Goal: Task Accomplishment & Management: Complete application form

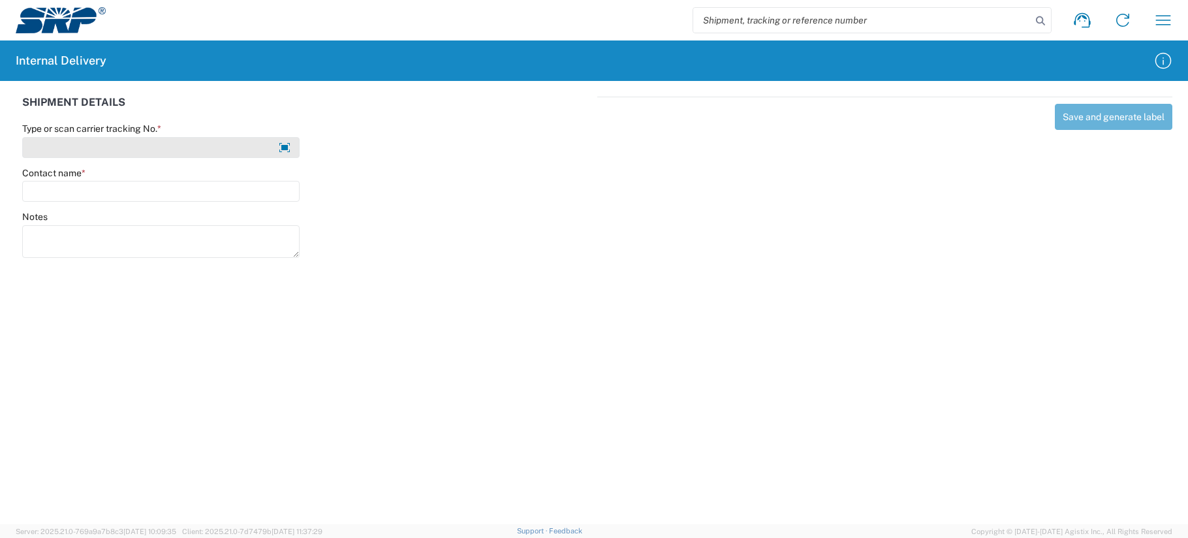
click at [52, 153] on input "Type or scan carrier tracking No. *" at bounding box center [160, 147] width 277 height 21
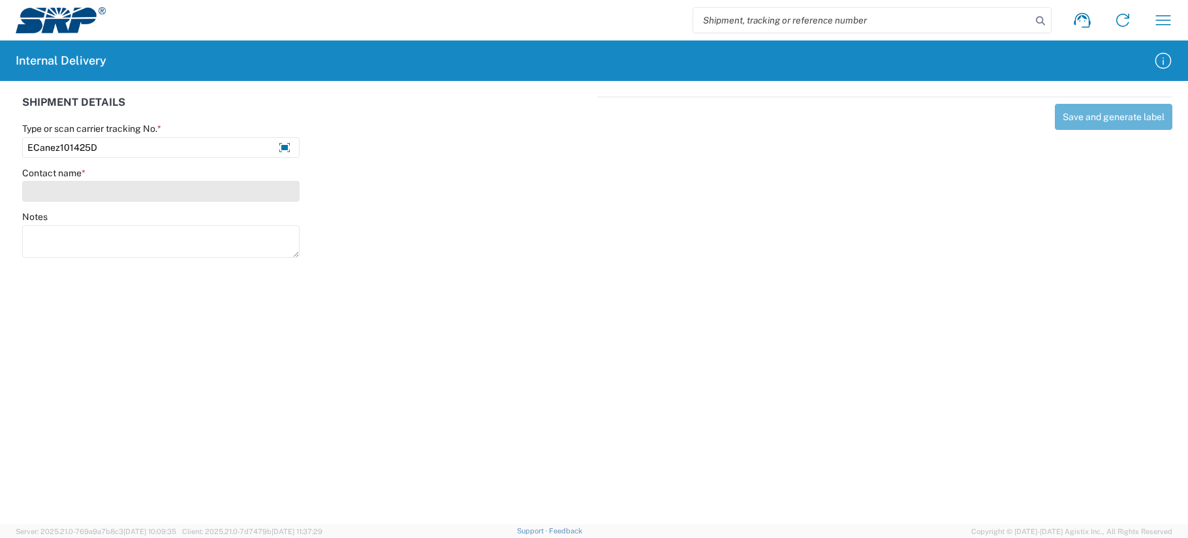
type input "ECanez101425D"
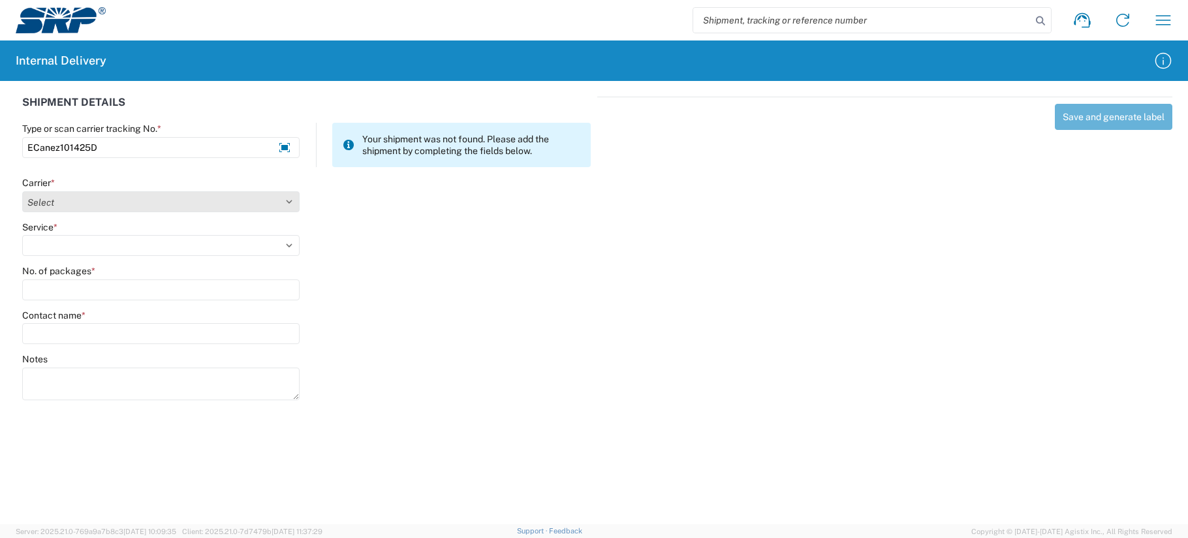
click at [47, 203] on select "Select Amazon Logistics ATI Trucking BC Dimerco Logistics Empire Southwest FedE…" at bounding box center [160, 201] width 277 height 21
select select "18713"
click at [22, 191] on select "Select Amazon Logistics ATI Trucking BC Dimerco Logistics Empire Southwest FedE…" at bounding box center [160, 201] width 277 height 21
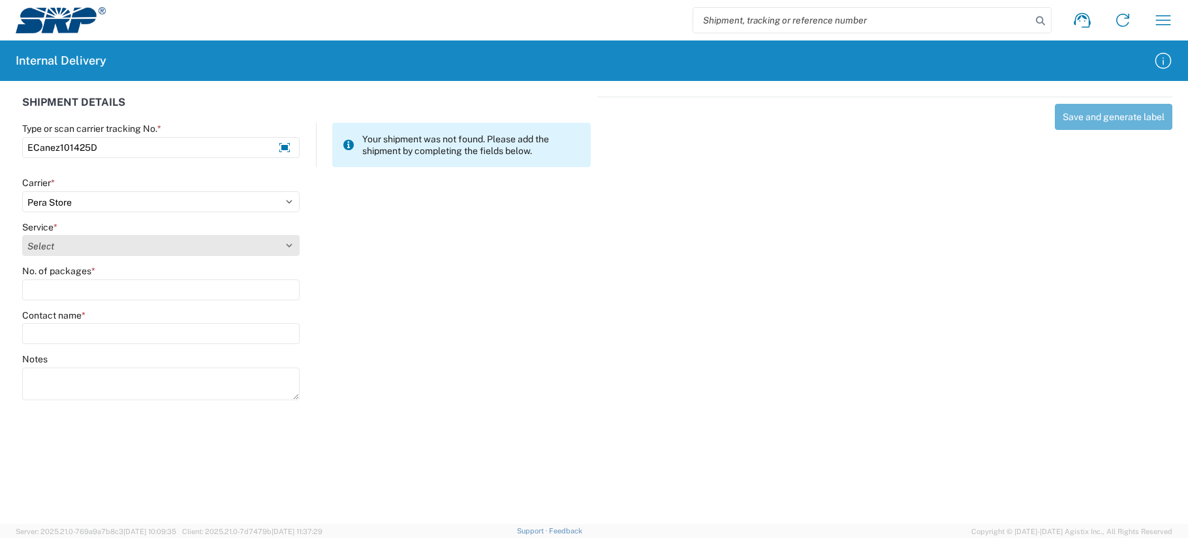
click at [42, 251] on select "Select Ground Inter-Office" at bounding box center [160, 245] width 277 height 21
select select "35763"
click at [22, 235] on select "Select Ground Inter-Office" at bounding box center [160, 245] width 277 height 21
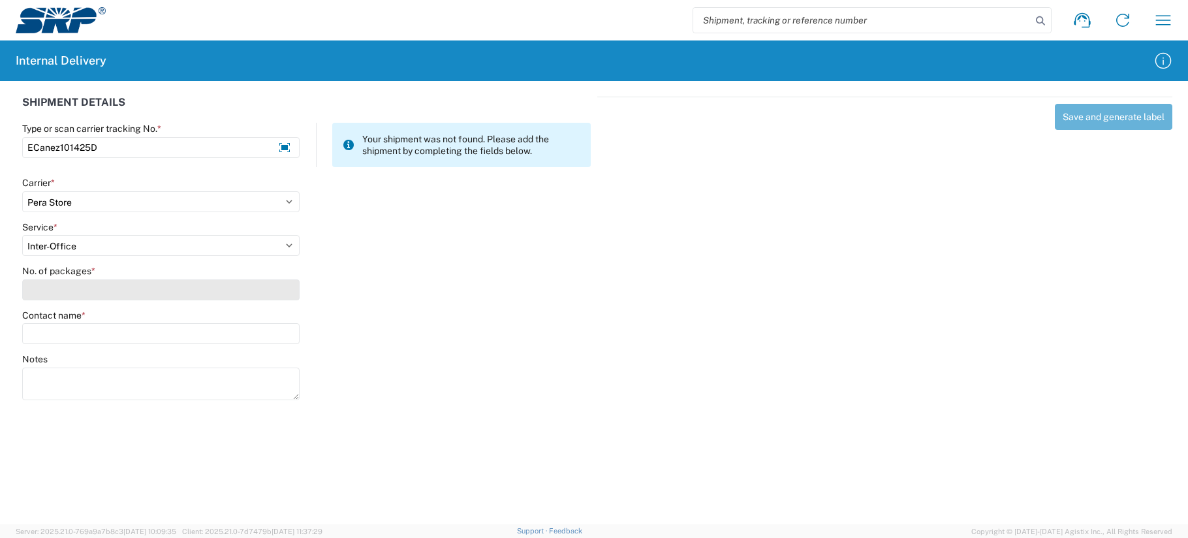
click at [42, 296] on input "No. of packages *" at bounding box center [160, 289] width 277 height 21
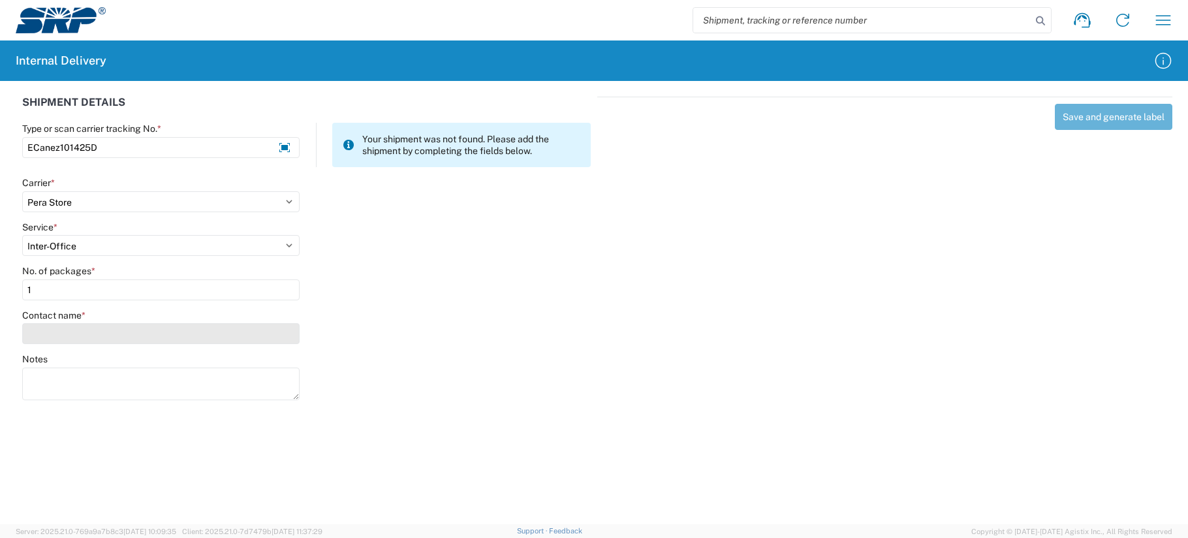
type input "1"
click at [46, 334] on input "Contact name *" at bounding box center [160, 333] width 277 height 21
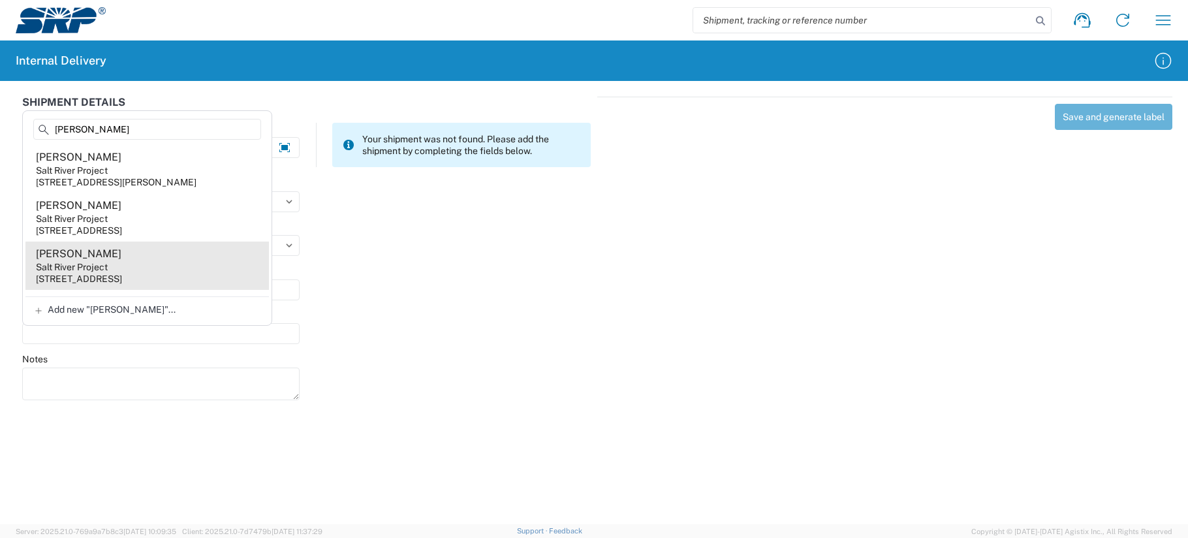
type input "[PERSON_NAME]"
click at [58, 262] on div "Salt River Project" at bounding box center [72, 267] width 72 height 12
type input "[PERSON_NAME]"
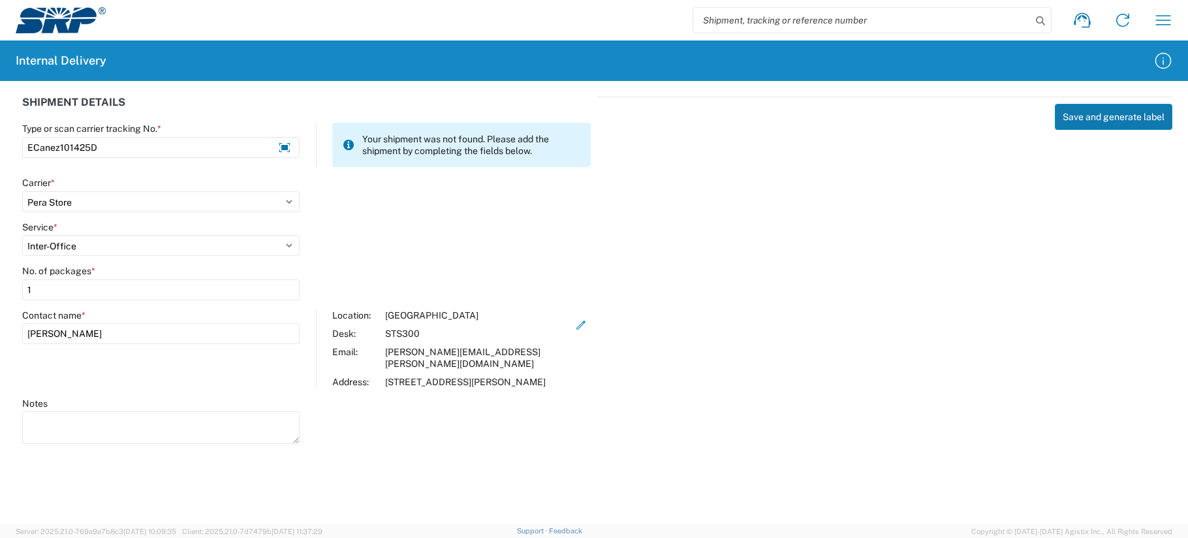
click at [1113, 121] on button "Save and generate label" at bounding box center [1114, 117] width 118 height 26
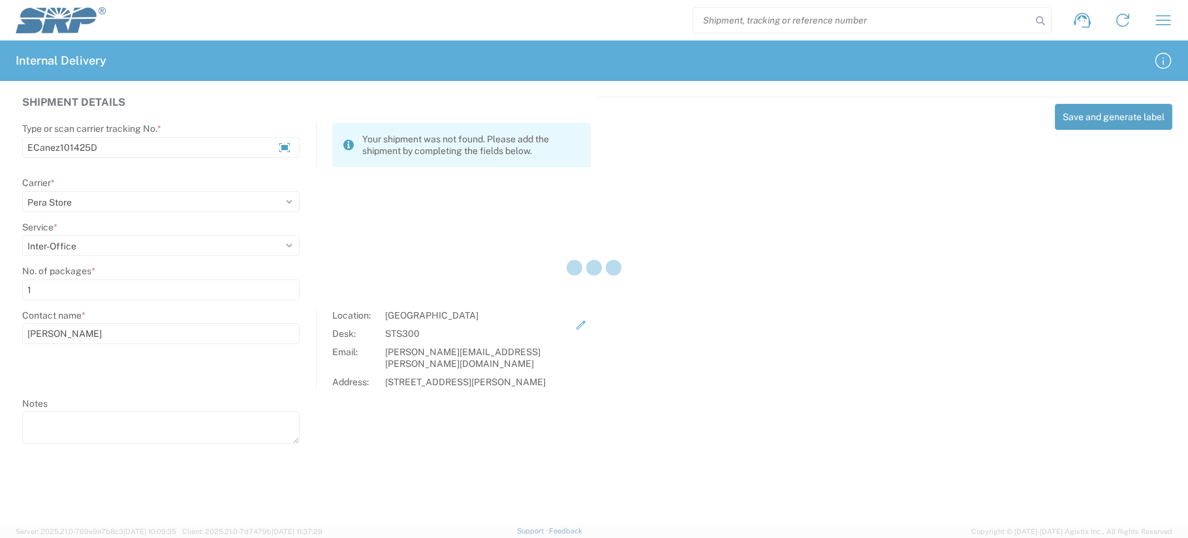
select select
